Goal: Task Accomplishment & Management: Complete application form

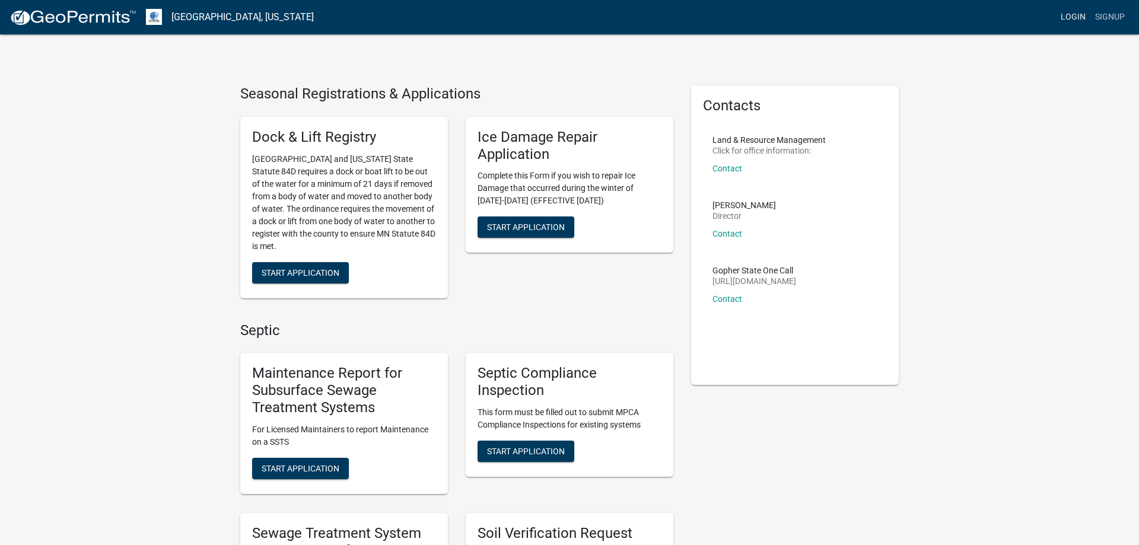
click at [1080, 17] on link "Login" at bounding box center [1073, 17] width 34 height 23
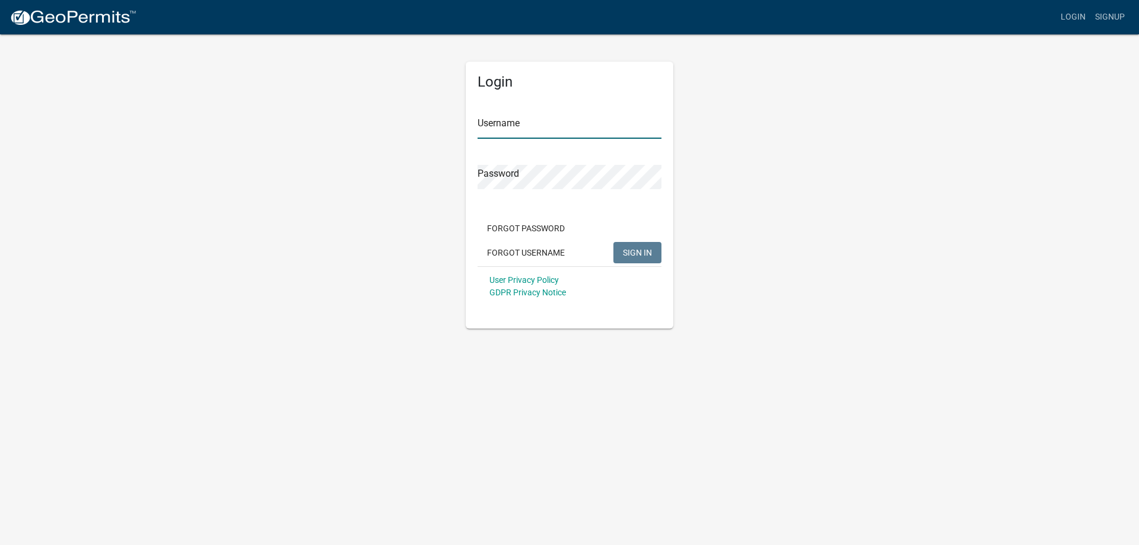
click at [536, 128] on input "Username" at bounding box center [569, 126] width 184 height 24
type input "MJevne"
click at [632, 250] on span "SIGN IN" at bounding box center [637, 251] width 29 height 9
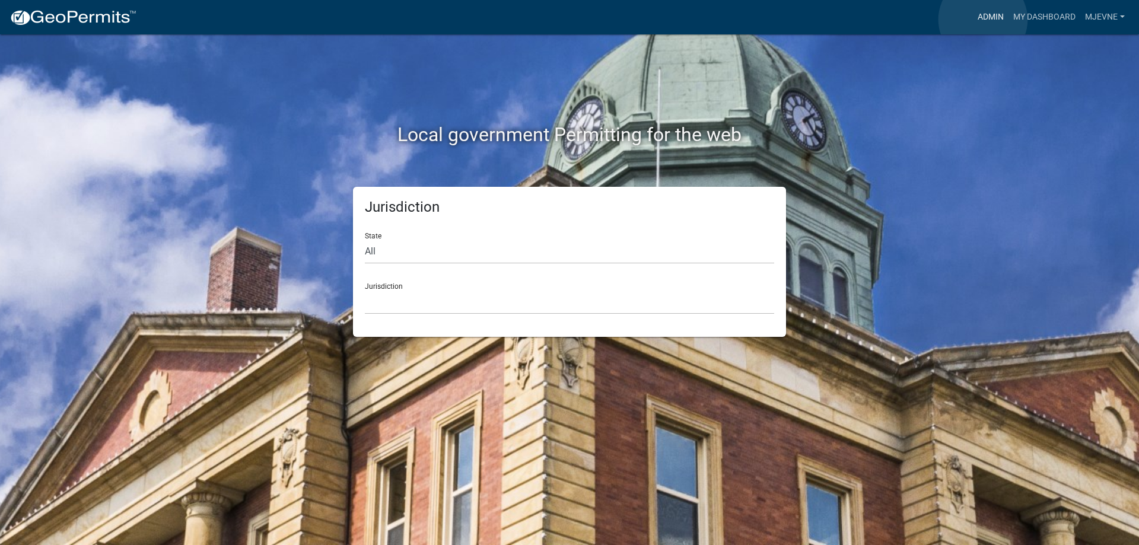
click at [983, 20] on link "Admin" at bounding box center [991, 17] width 36 height 23
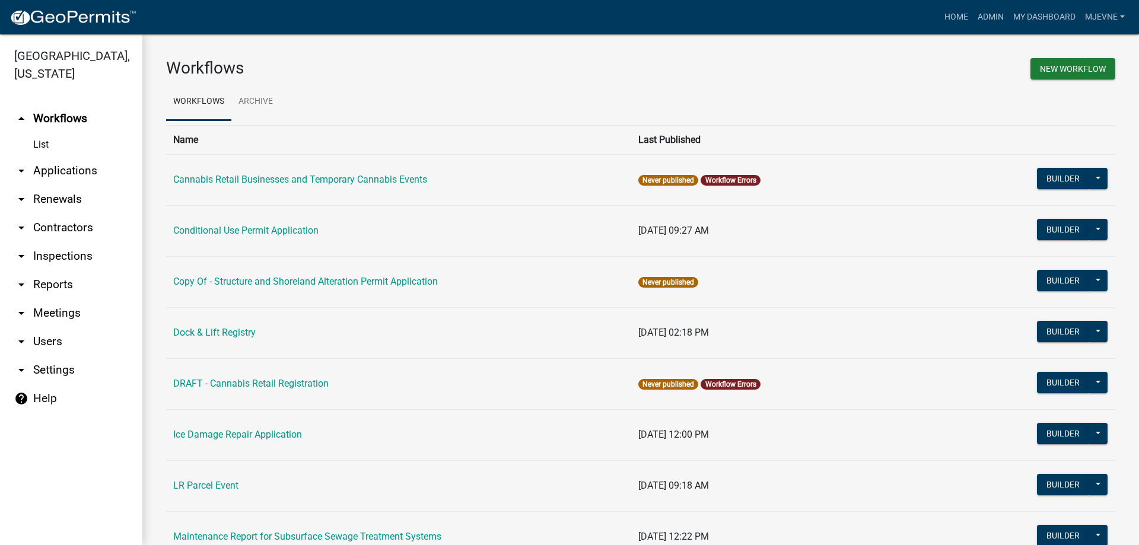
click at [62, 173] on link "arrow_drop_down Applications" at bounding box center [71, 171] width 142 height 28
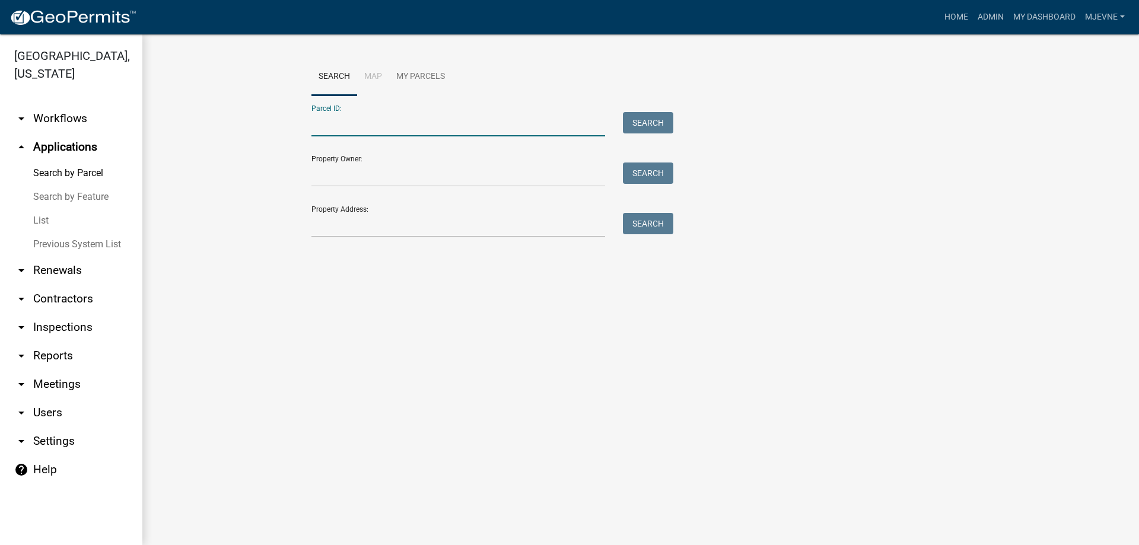
click at [342, 122] on input "Parcel ID:" at bounding box center [458, 124] width 294 height 24
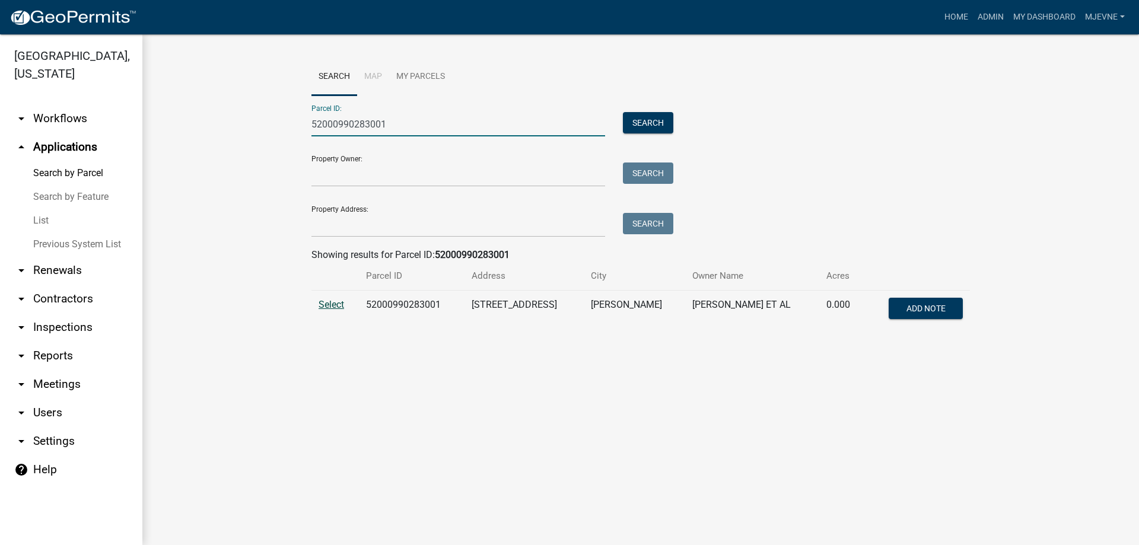
type input "52000990283001"
click at [335, 307] on span "Select" at bounding box center [332, 304] width 26 height 11
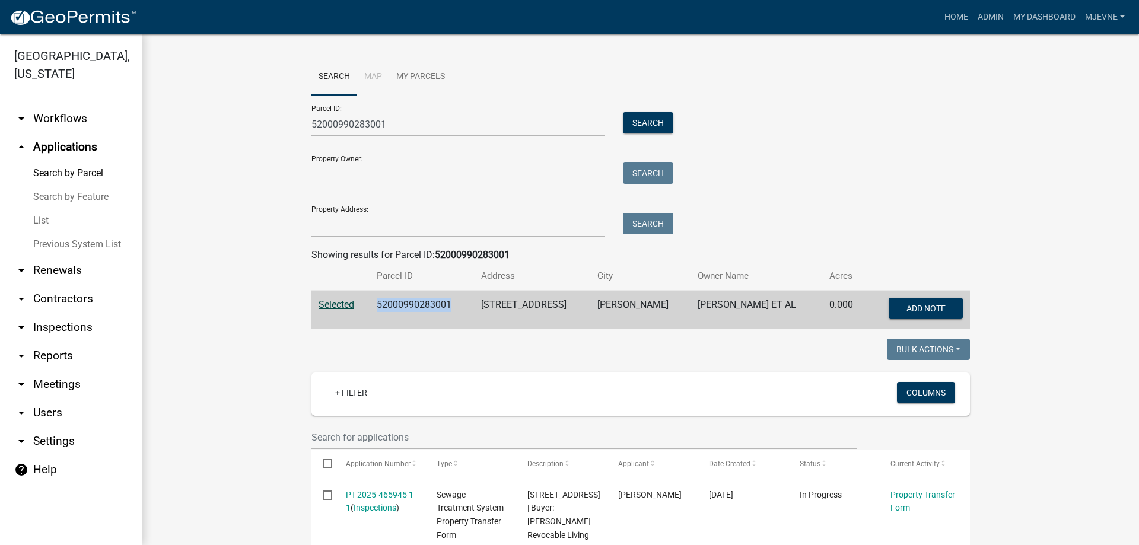
drag, startPoint x: 458, startPoint y: 304, endPoint x: 374, endPoint y: 304, distance: 84.8
click at [374, 304] on td "52000990283001" at bounding box center [422, 310] width 104 height 39
copy td "52000990283001"
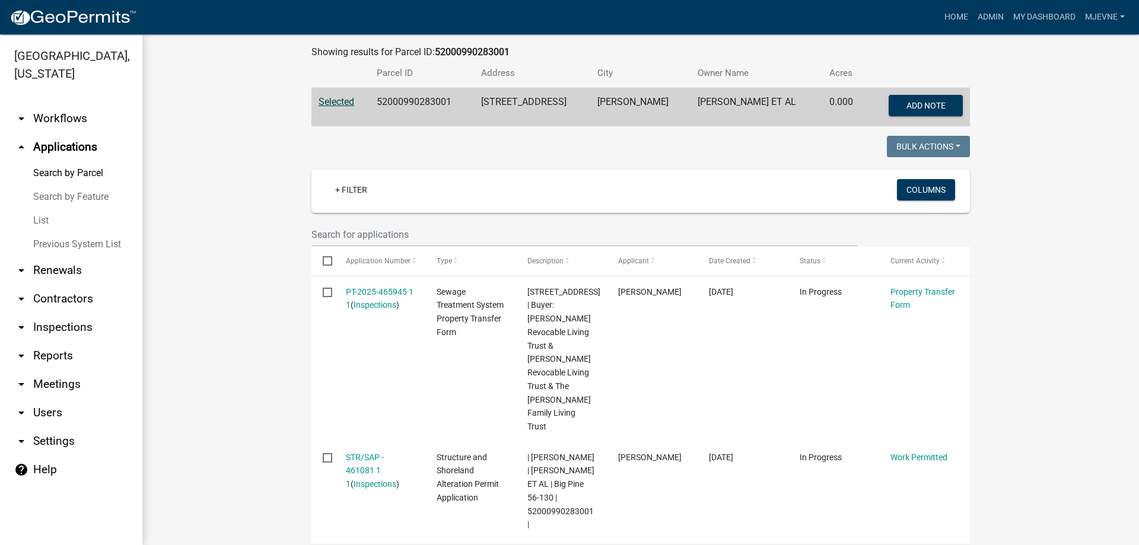
click at [286, 154] on wm-workflow-application-search-view "Search Map My Parcels Parcel ID: 52000990283001 Search Property Owner: Search P…" at bounding box center [640, 323] width 949 height 937
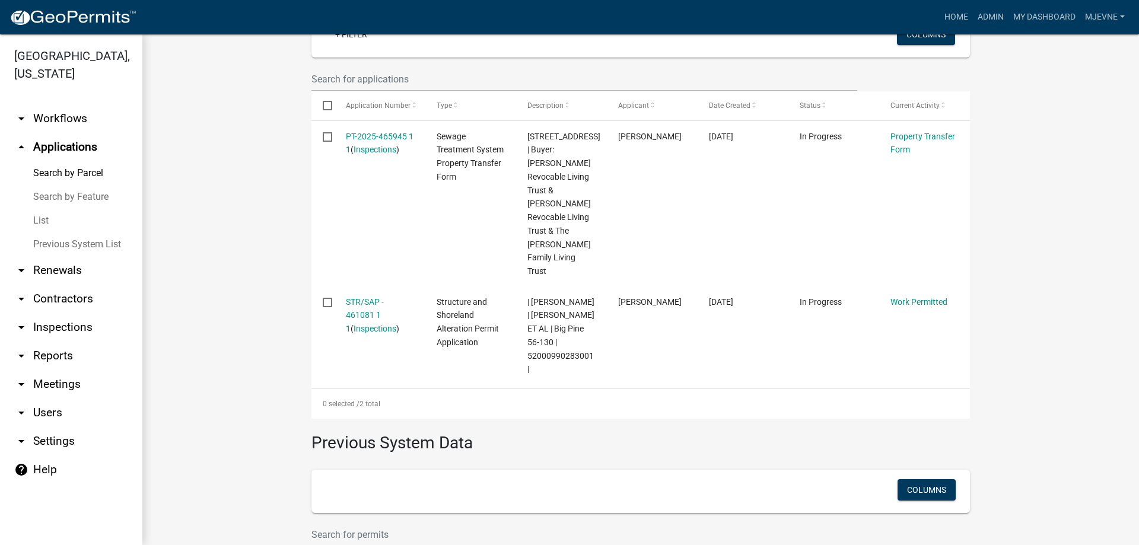
scroll to position [338, 0]
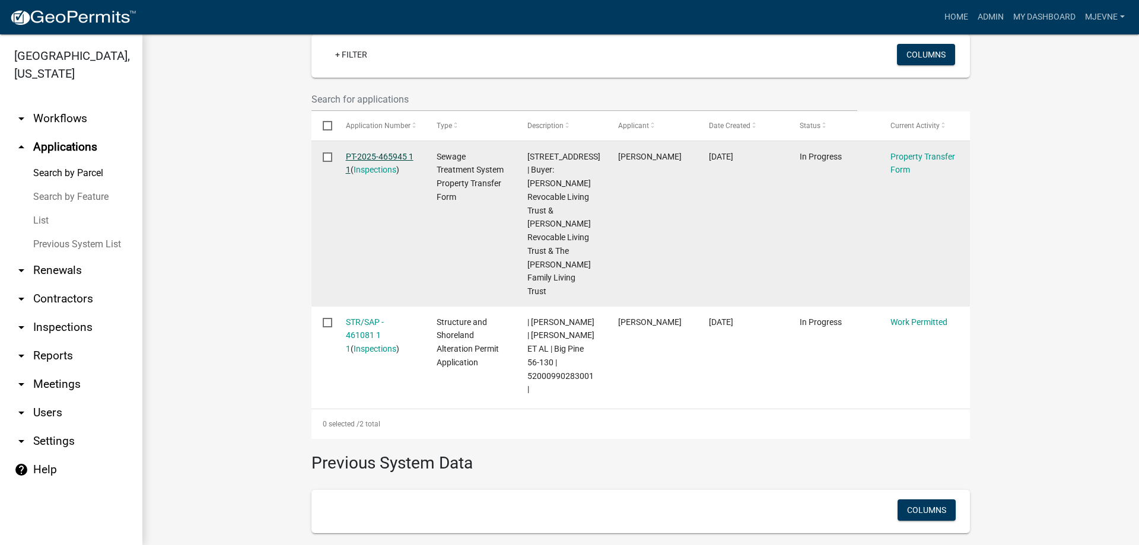
click at [366, 159] on link "PT-2025-465945 1 1" at bounding box center [380, 163] width 68 height 23
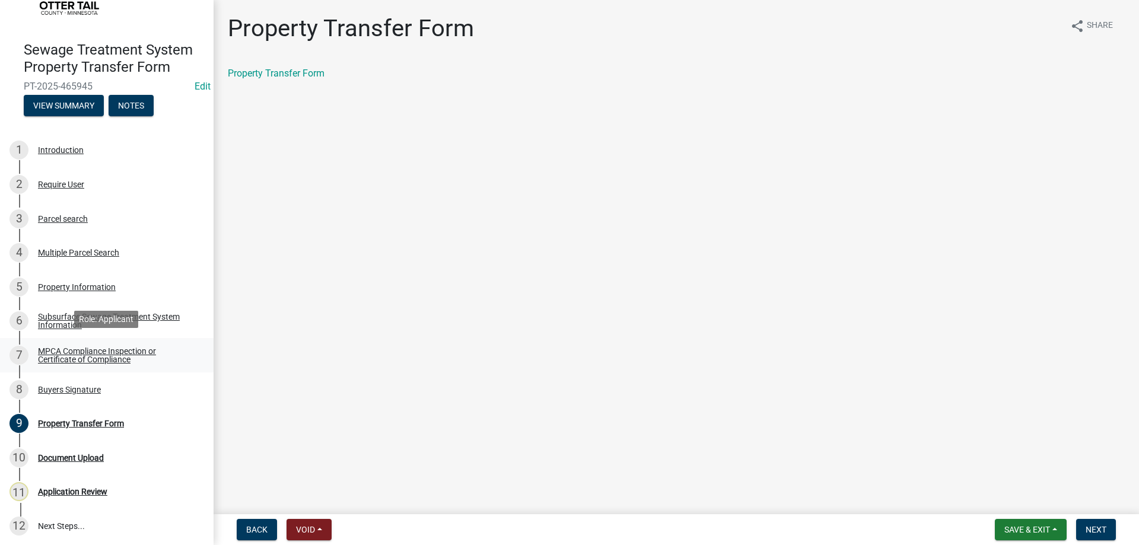
scroll to position [75, 0]
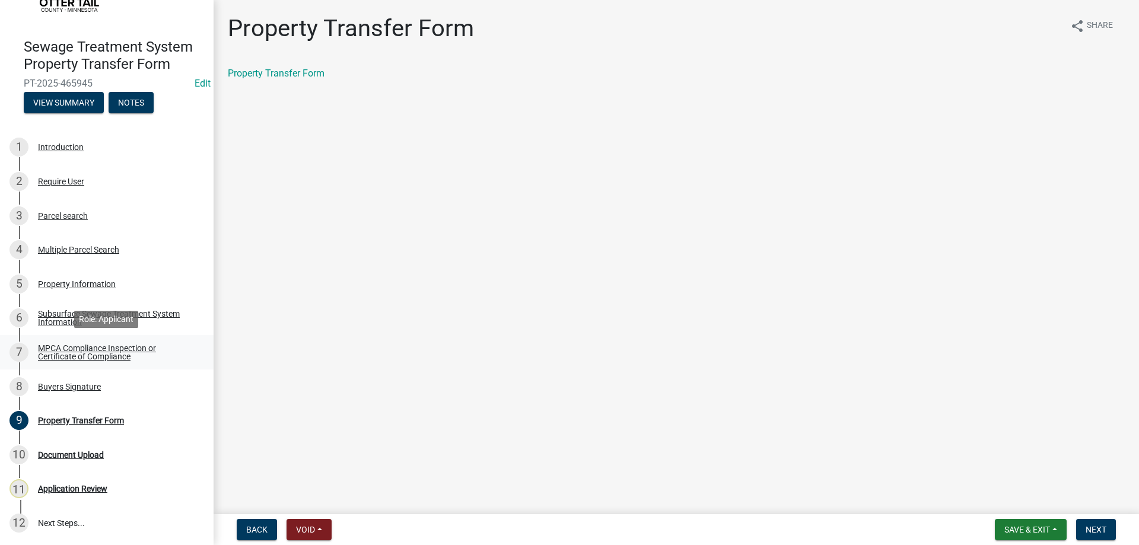
click at [85, 349] on div "MPCA Compliance Inspection or Certificate of Compliance" at bounding box center [116, 352] width 157 height 17
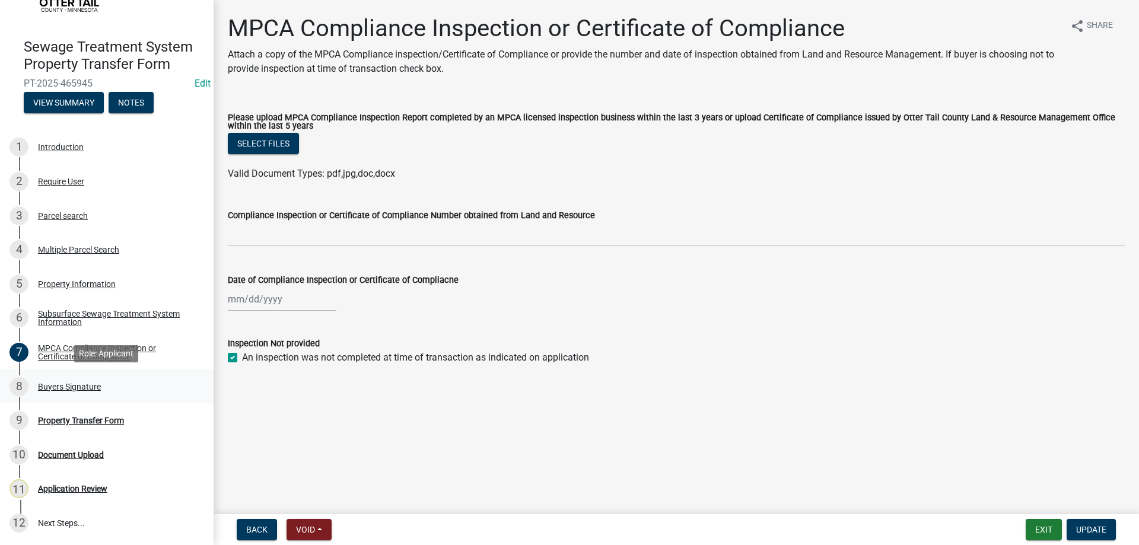
click at [76, 384] on div "Buyers Signature" at bounding box center [69, 387] width 63 height 8
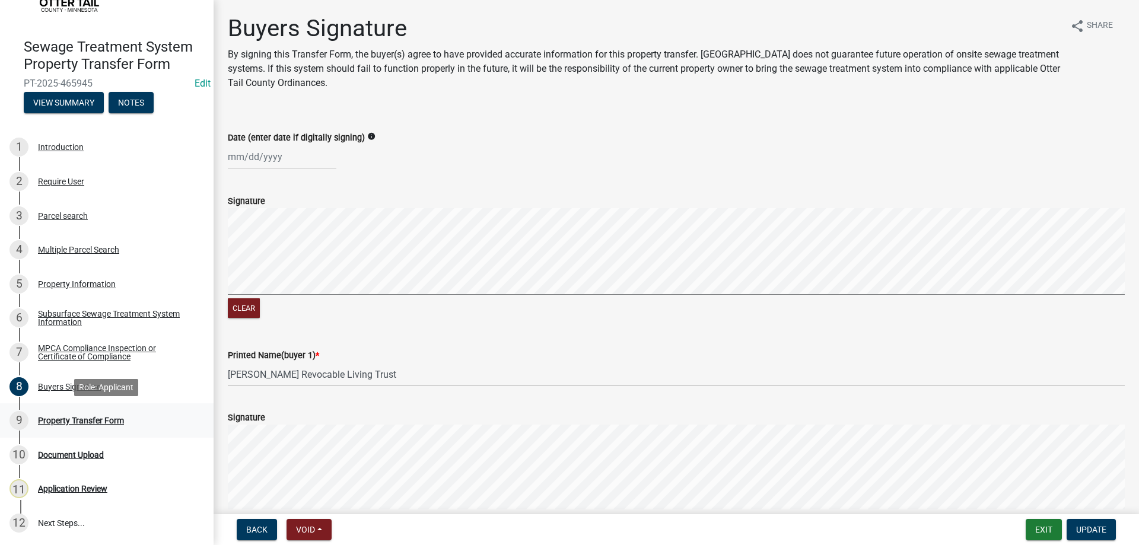
click at [85, 419] on div "Property Transfer Form" at bounding box center [81, 420] width 86 height 8
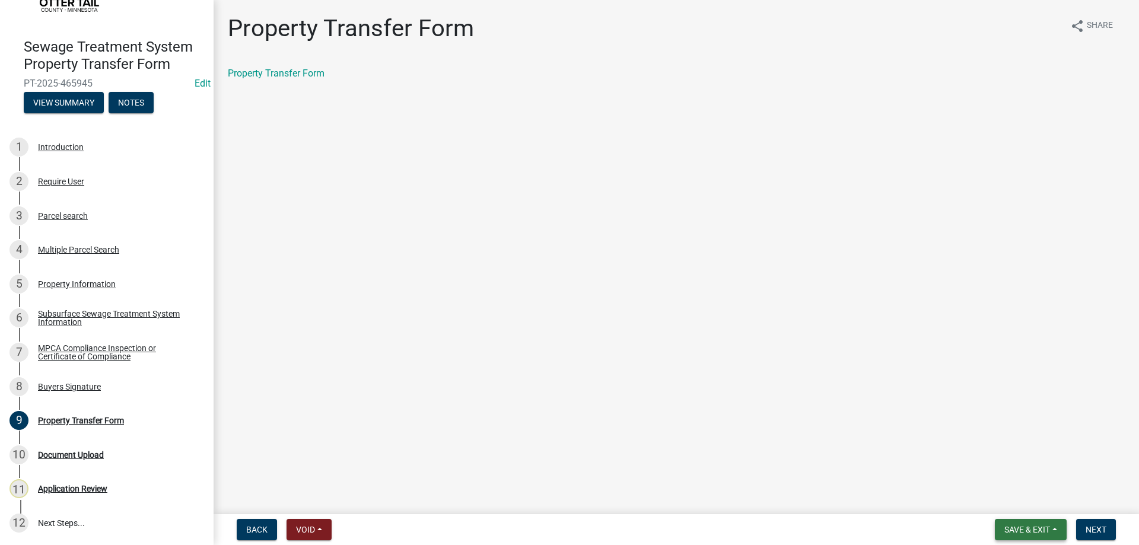
click at [1008, 523] on button "Save & Exit" at bounding box center [1031, 529] width 72 height 21
click at [992, 498] on button "Save & Exit" at bounding box center [1019, 499] width 95 height 28
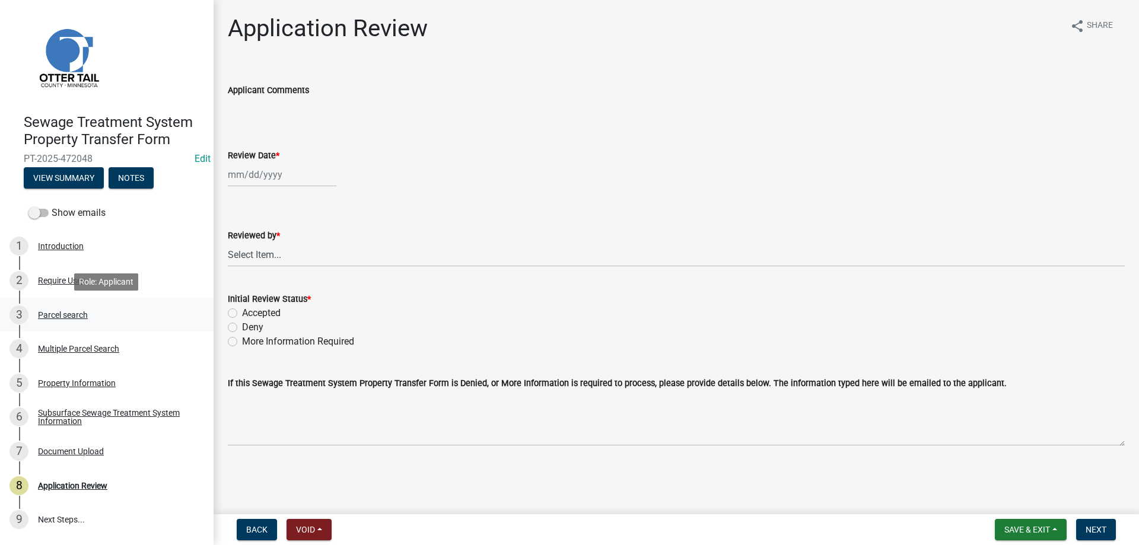
click at [64, 314] on div "Parcel search" at bounding box center [63, 315] width 50 height 8
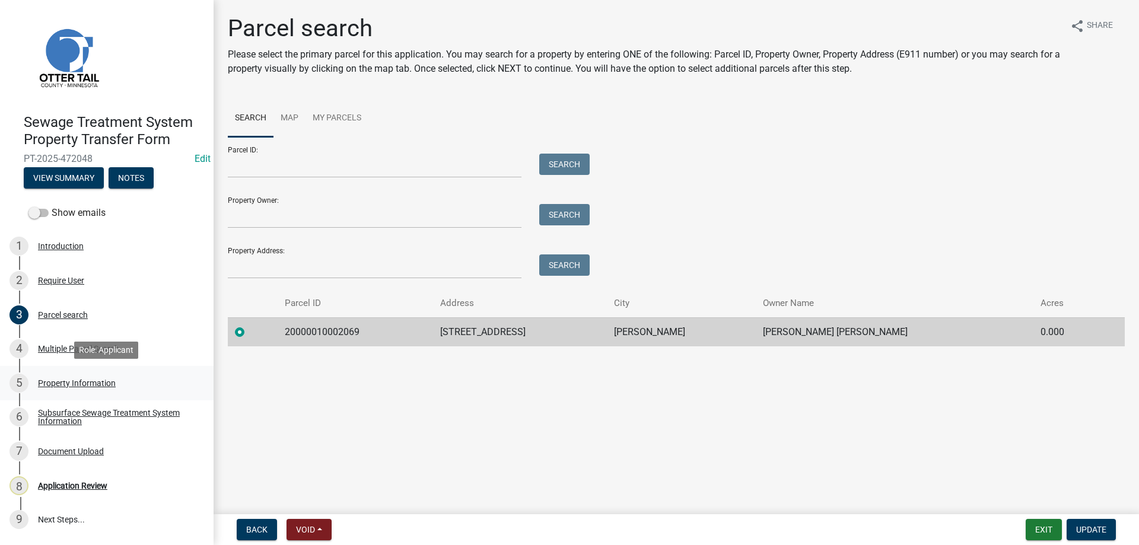
click at [50, 384] on div "Property Information" at bounding box center [77, 383] width 78 height 8
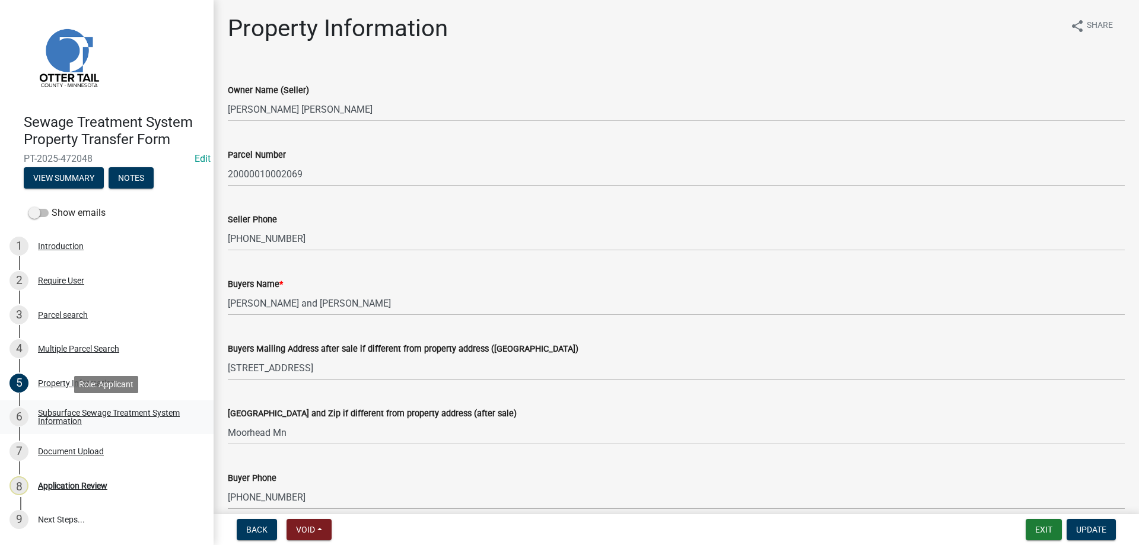
click at [53, 412] on div "Subsurface Sewage Treatment System Information" at bounding box center [116, 417] width 157 height 17
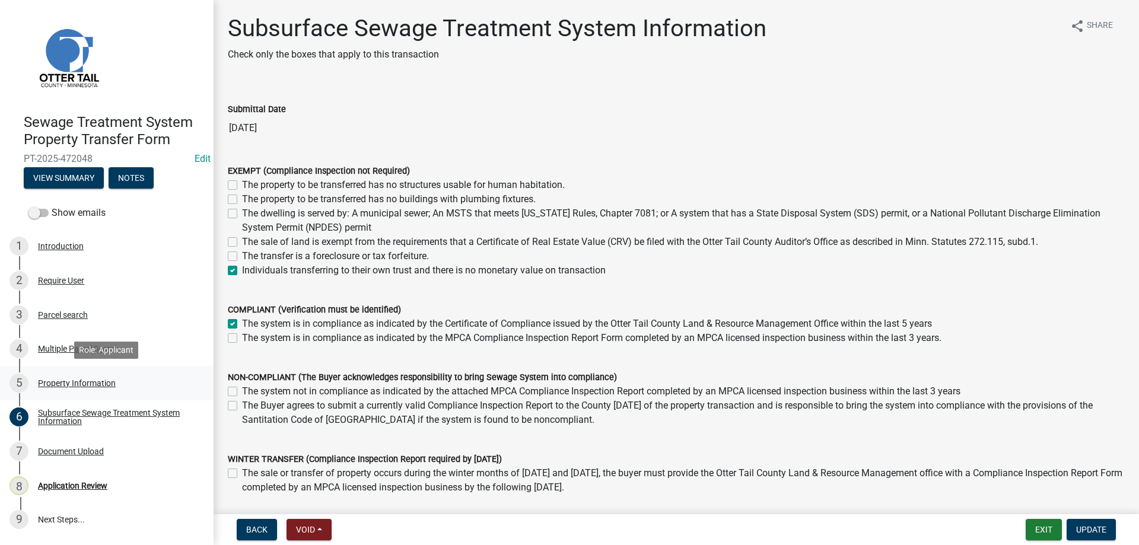
click at [60, 383] on div "Property Information" at bounding box center [77, 383] width 78 height 8
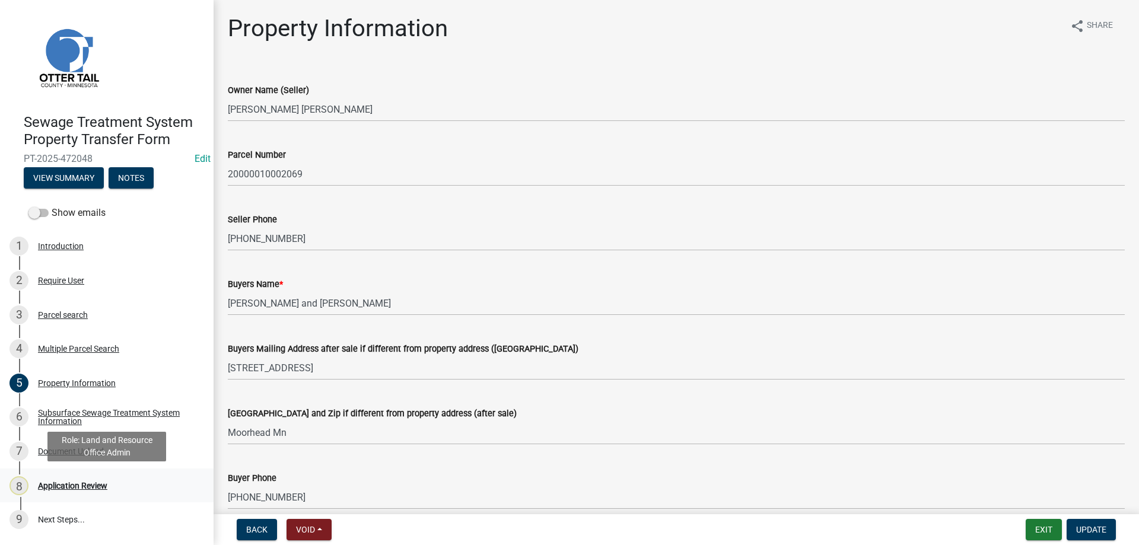
click at [68, 485] on div "Application Review" at bounding box center [72, 486] width 69 height 8
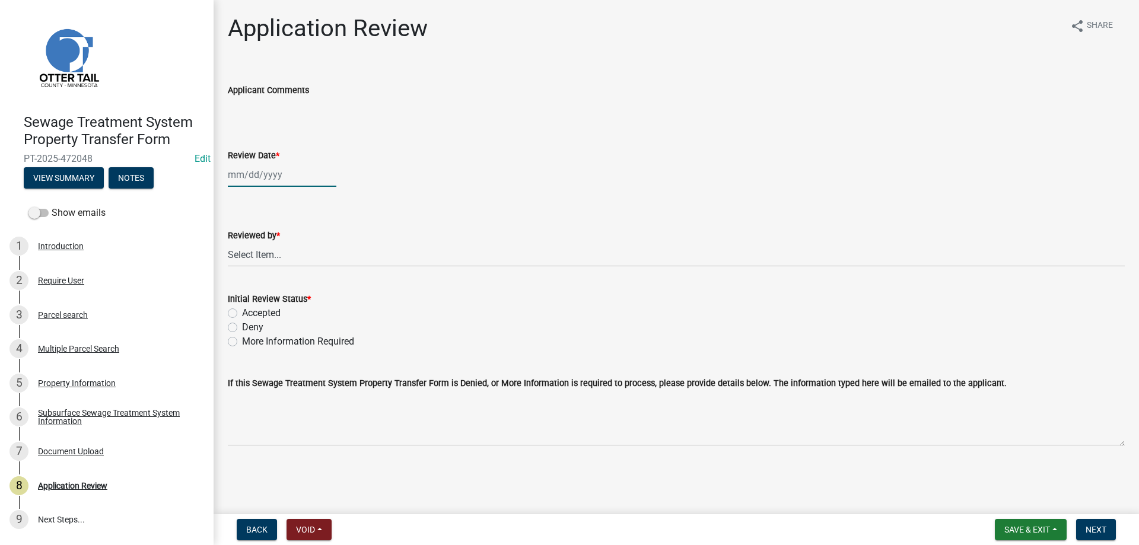
click at [266, 180] on input "Review Date *" at bounding box center [282, 175] width 109 height 24
select select "9"
select select "2025"
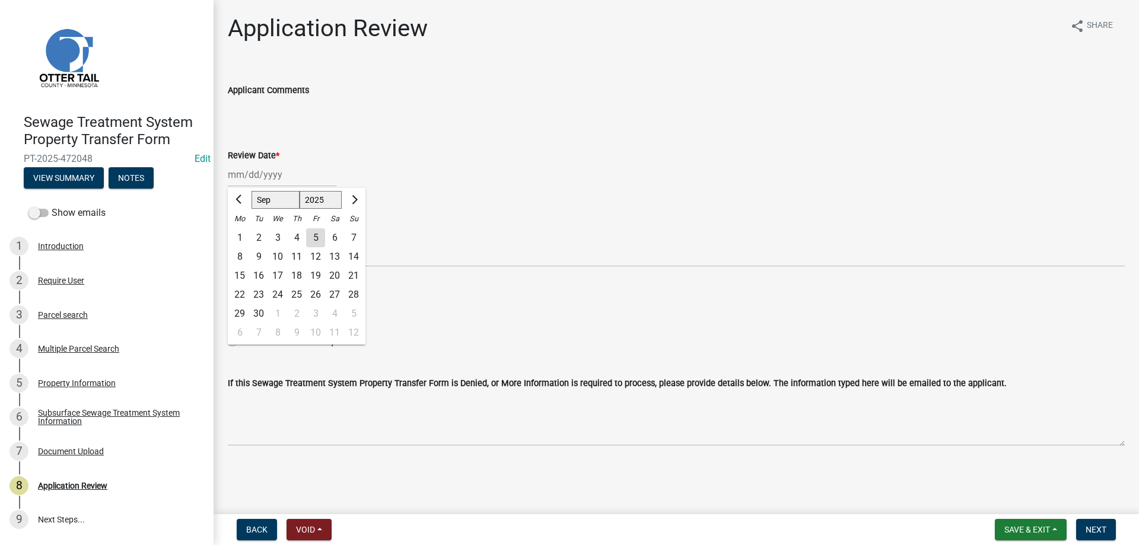
click at [313, 236] on div "5" at bounding box center [315, 237] width 19 height 19
type input "09/05/2025"
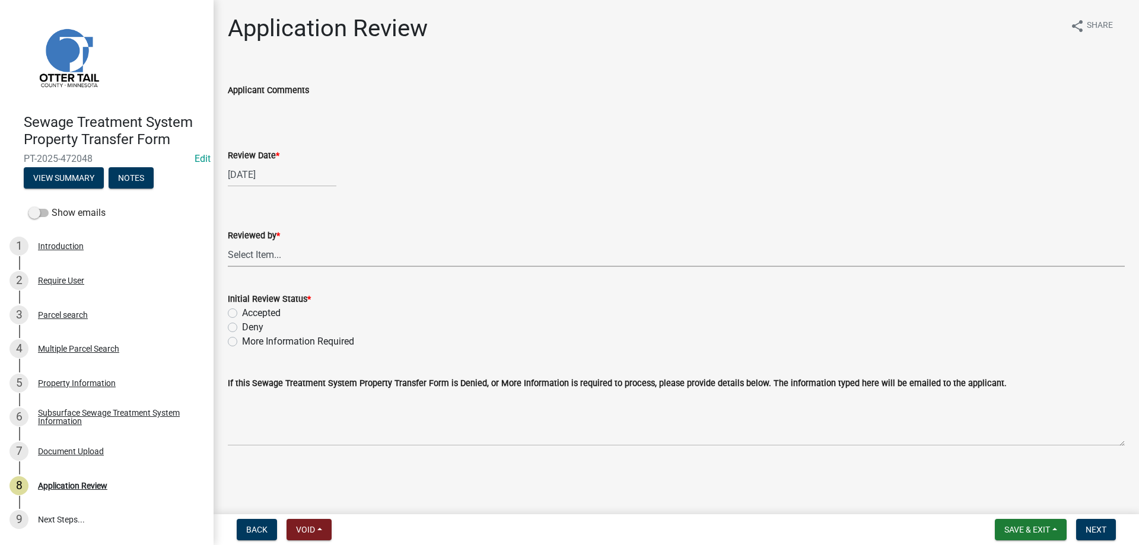
click at [228, 243] on select "Select Item... Alexis Newark Amy Busko Andrea Perales Brittany Tollefson Christ…" at bounding box center [676, 255] width 897 height 24
click option "[PERSON_NAME]" at bounding box center [0, 0] width 0 height 0
select select "b4c12476-3918-4c31-b34d-126d47b866fd"
click at [242, 313] on label "Accepted" at bounding box center [261, 313] width 39 height 14
click at [242, 313] on input "Accepted" at bounding box center [246, 310] width 8 height 8
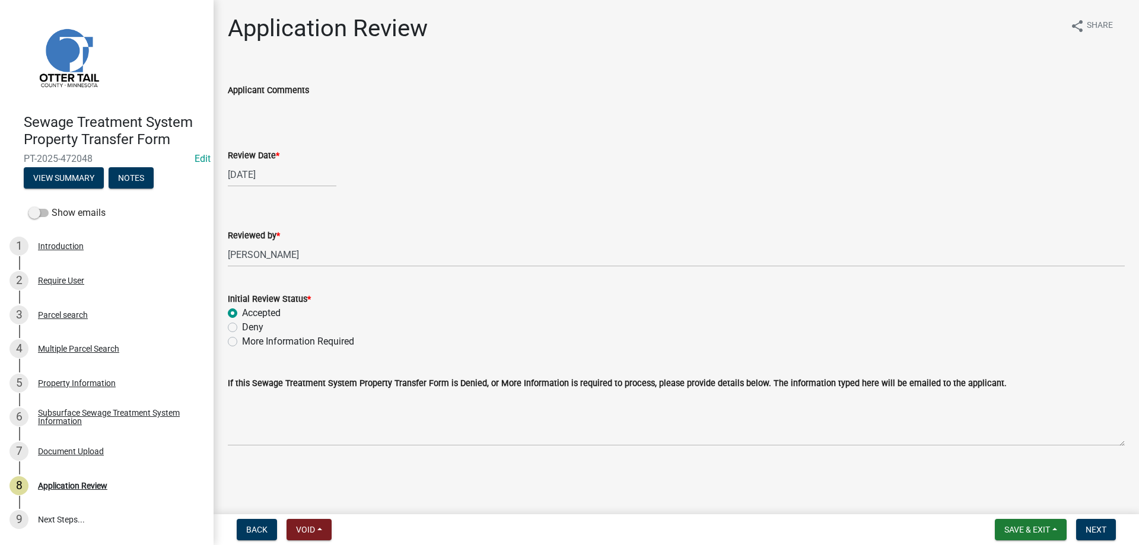
radio input "true"
click at [1085, 533] on button "Next" at bounding box center [1096, 529] width 40 height 21
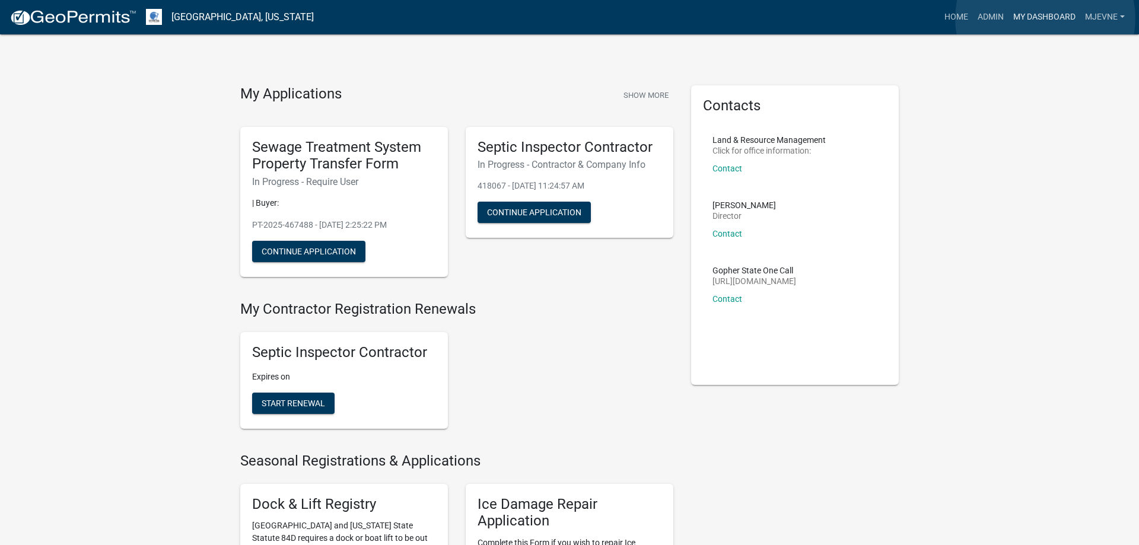
click at [1045, 18] on link "My Dashboard" at bounding box center [1044, 17] width 72 height 23
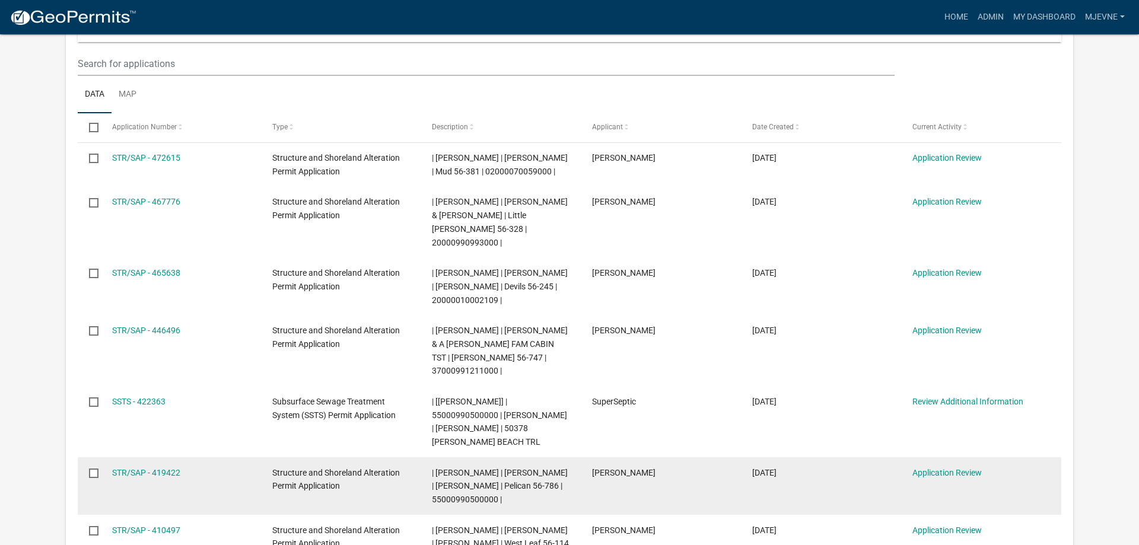
scroll to position [32, 0]
